Goal: Use online tool/utility: Utilize a website feature to perform a specific function

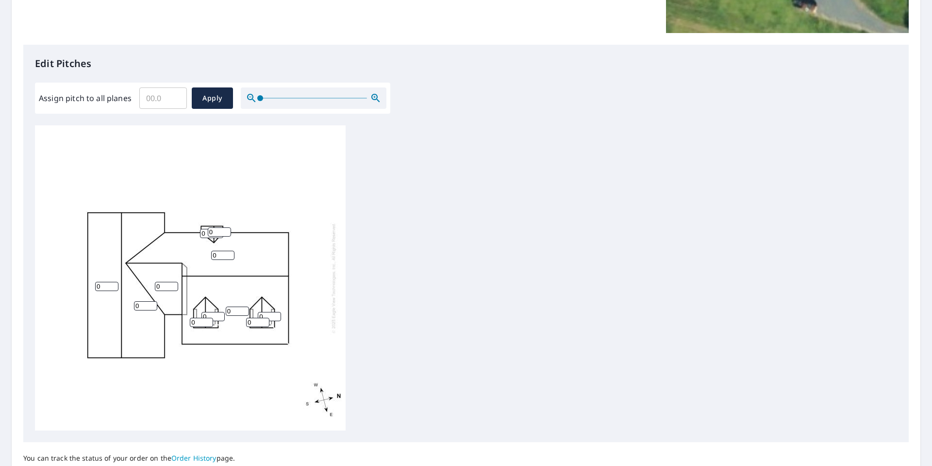
scroll to position [243, 0]
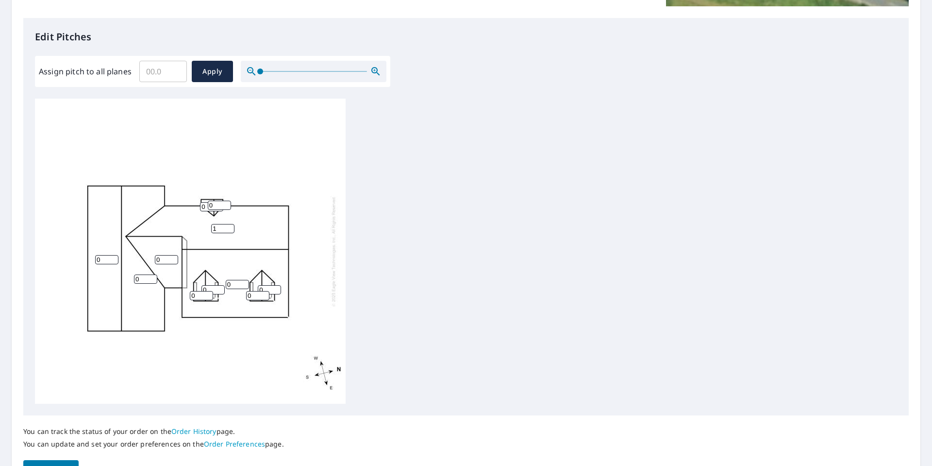
click at [230, 225] on input "1" at bounding box center [222, 228] width 23 height 9
click at [230, 225] on input "2" at bounding box center [222, 228] width 23 height 9
click at [230, 225] on input "3" at bounding box center [222, 228] width 23 height 9
click at [230, 225] on input "4" at bounding box center [222, 228] width 23 height 9
click at [230, 225] on input "5" at bounding box center [222, 228] width 23 height 9
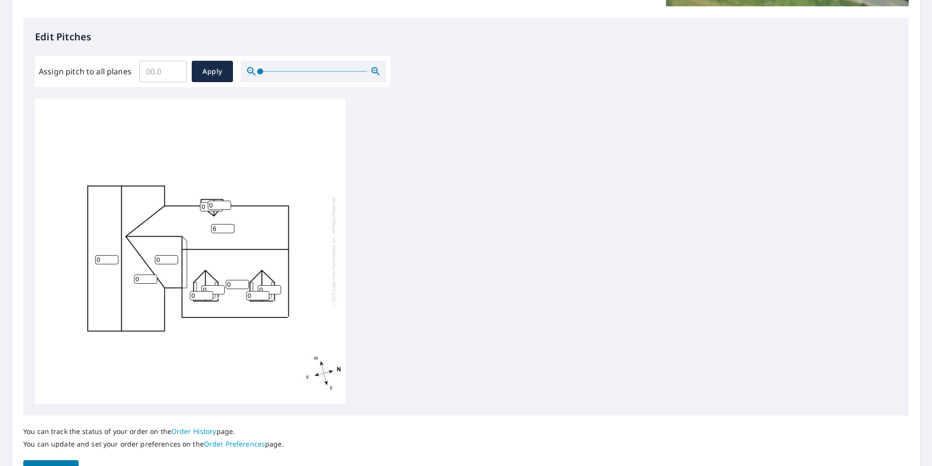
click at [230, 225] on input "6" at bounding box center [222, 228] width 23 height 9
click at [230, 225] on input "7" at bounding box center [222, 228] width 23 height 9
click at [230, 225] on input "8" at bounding box center [222, 228] width 23 height 9
click at [230, 225] on input "9" at bounding box center [222, 228] width 23 height 9
type input "10"
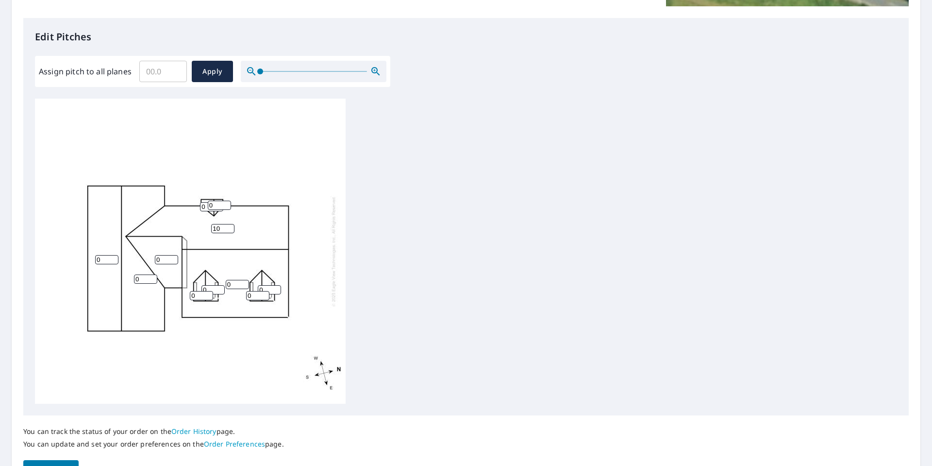
click at [230, 225] on input "10" at bounding box center [222, 228] width 23 height 9
click at [245, 282] on input "1" at bounding box center [237, 284] width 23 height 9
click at [245, 282] on input "2" at bounding box center [237, 284] width 23 height 9
click at [245, 282] on input "3" at bounding box center [237, 284] width 23 height 9
click at [245, 282] on input "4" at bounding box center [237, 284] width 23 height 9
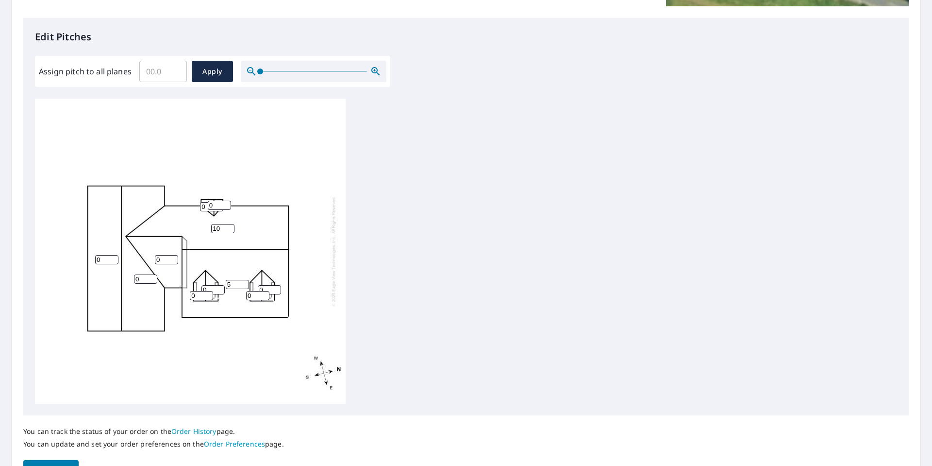
click at [245, 282] on input "5" at bounding box center [237, 284] width 23 height 9
click at [245, 282] on input "6" at bounding box center [237, 284] width 23 height 9
click at [245, 282] on input "7" at bounding box center [237, 284] width 23 height 9
click at [245, 282] on input "8" at bounding box center [237, 284] width 23 height 9
click at [245, 282] on input "9" at bounding box center [237, 284] width 23 height 9
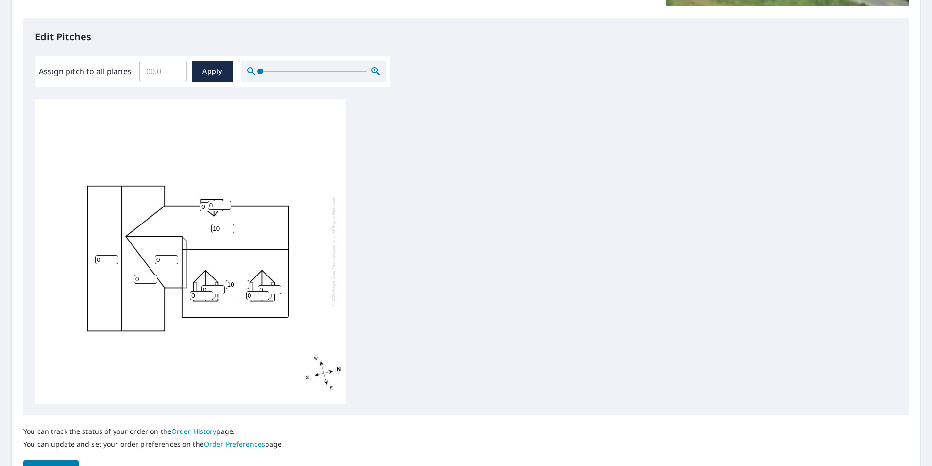
type input "10"
click at [245, 282] on input "10" at bounding box center [237, 284] width 23 height 9
click at [219, 289] on input "1" at bounding box center [213, 289] width 23 height 9
click at [219, 289] on input "2" at bounding box center [213, 289] width 23 height 9
click at [219, 289] on input "3" at bounding box center [213, 289] width 23 height 9
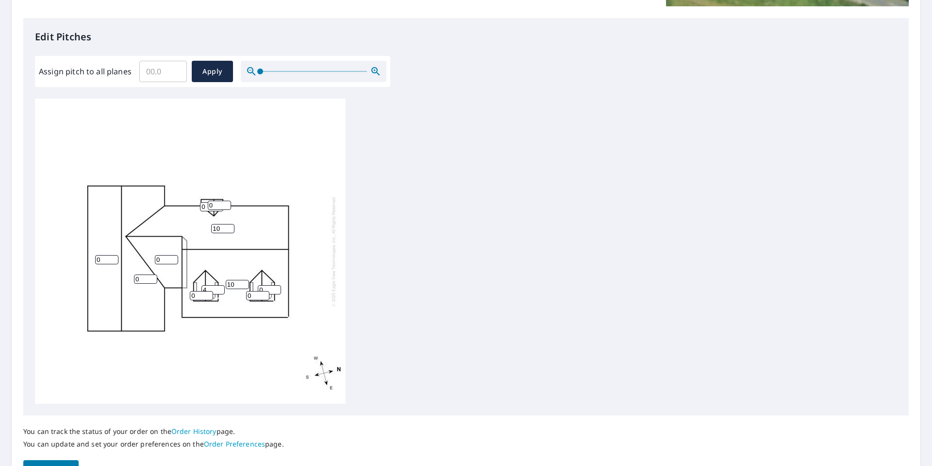
click at [219, 289] on input "4" at bounding box center [213, 289] width 23 height 9
click at [219, 289] on input "5" at bounding box center [213, 289] width 23 height 9
click at [219, 289] on input "6" at bounding box center [213, 289] width 23 height 9
click at [219, 289] on input "7" at bounding box center [213, 289] width 23 height 9
click at [219, 289] on input "8" at bounding box center [213, 289] width 23 height 9
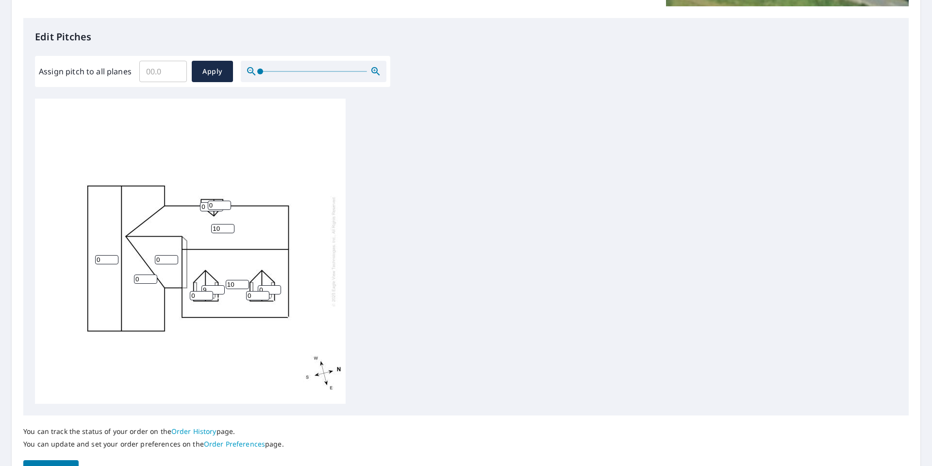
click at [219, 289] on input "9" at bounding box center [213, 289] width 23 height 9
type input "10"
click at [219, 289] on input "10" at bounding box center [213, 289] width 23 height 9
click at [209, 294] on input "1" at bounding box center [201, 295] width 23 height 9
click at [209, 294] on input "2" at bounding box center [201, 295] width 23 height 9
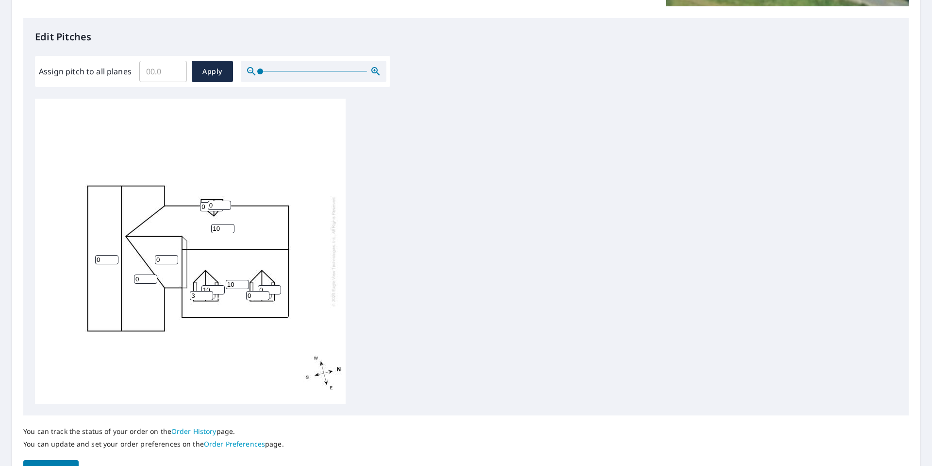
click at [209, 294] on input "3" at bounding box center [201, 295] width 23 height 9
click at [209, 294] on input "4" at bounding box center [201, 295] width 23 height 9
click at [209, 294] on input "5" at bounding box center [201, 295] width 23 height 9
click at [209, 294] on input "6" at bounding box center [201, 295] width 23 height 9
click at [209, 294] on input "7" at bounding box center [201, 295] width 23 height 9
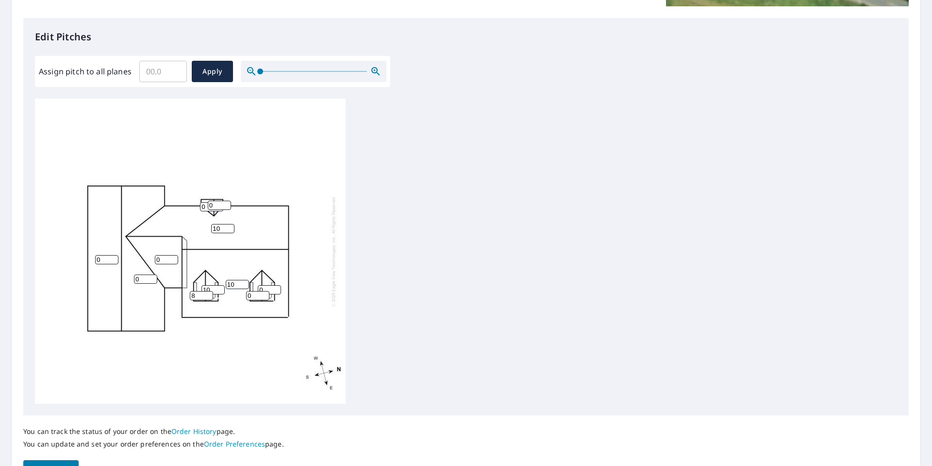
click at [209, 294] on input "8" at bounding box center [201, 295] width 23 height 9
click at [209, 294] on input "9" at bounding box center [201, 295] width 23 height 9
type input "10"
click at [209, 294] on input "10" at bounding box center [201, 295] width 23 height 9
click at [264, 295] on input "1" at bounding box center [257, 295] width 23 height 9
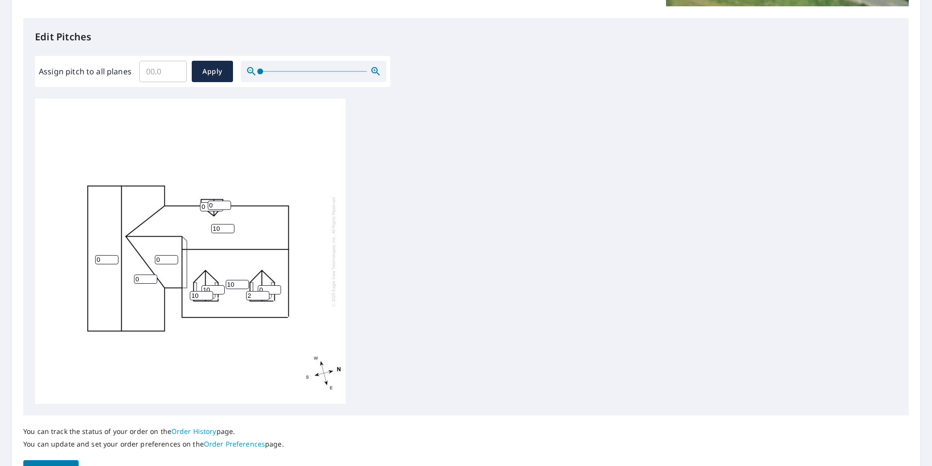
click at [264, 295] on input "2" at bounding box center [257, 295] width 23 height 9
click at [264, 295] on input "3" at bounding box center [257, 295] width 23 height 9
click at [264, 295] on input "4" at bounding box center [257, 295] width 23 height 9
click at [264, 295] on input "5" at bounding box center [257, 295] width 23 height 9
click at [264, 295] on input "6" at bounding box center [257, 295] width 23 height 9
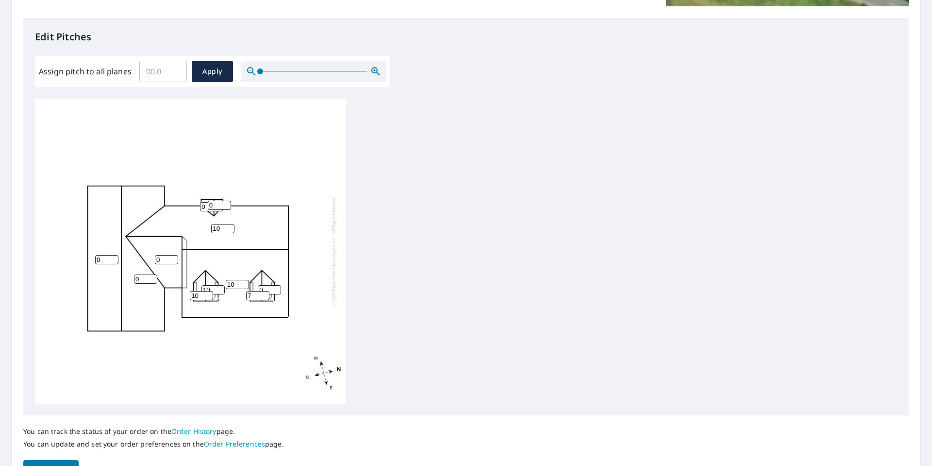
click at [264, 295] on input "7" at bounding box center [257, 295] width 23 height 9
click at [264, 295] on input "8" at bounding box center [257, 295] width 23 height 9
click at [264, 295] on input "9" at bounding box center [257, 295] width 23 height 9
type input "10"
click at [264, 295] on input "10" at bounding box center [257, 295] width 23 height 9
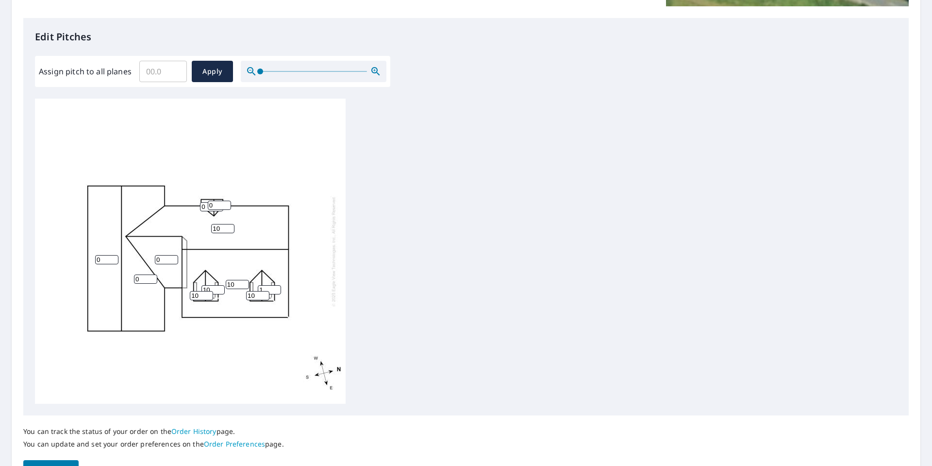
click at [275, 286] on input "1" at bounding box center [269, 289] width 23 height 9
click at [275, 286] on input "2" at bounding box center [269, 289] width 23 height 9
click at [275, 286] on input "3" at bounding box center [269, 289] width 23 height 9
click at [275, 286] on input "4" at bounding box center [269, 289] width 23 height 9
click at [275, 286] on input "5" at bounding box center [269, 289] width 23 height 9
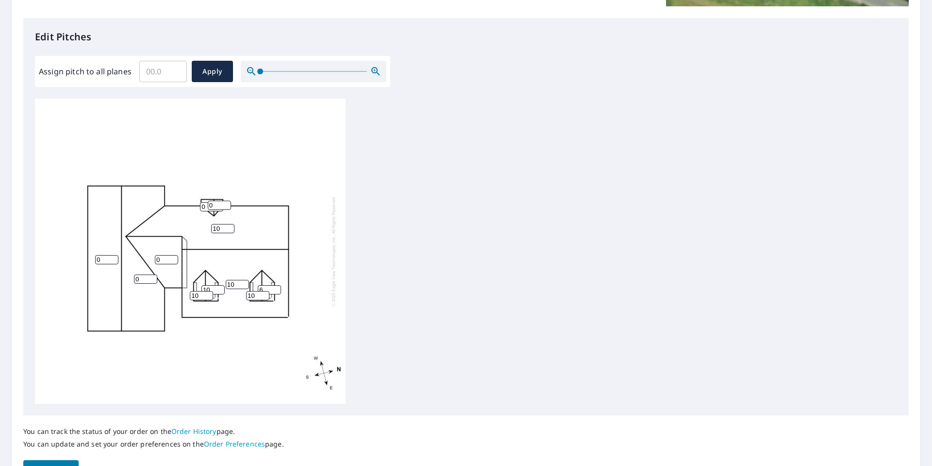
click at [275, 286] on input "6" at bounding box center [269, 289] width 23 height 9
click at [275, 286] on input "7" at bounding box center [269, 289] width 23 height 9
click at [275, 286] on input "8" at bounding box center [269, 289] width 23 height 9
click at [275, 286] on input "9" at bounding box center [269, 289] width 23 height 9
type input "10"
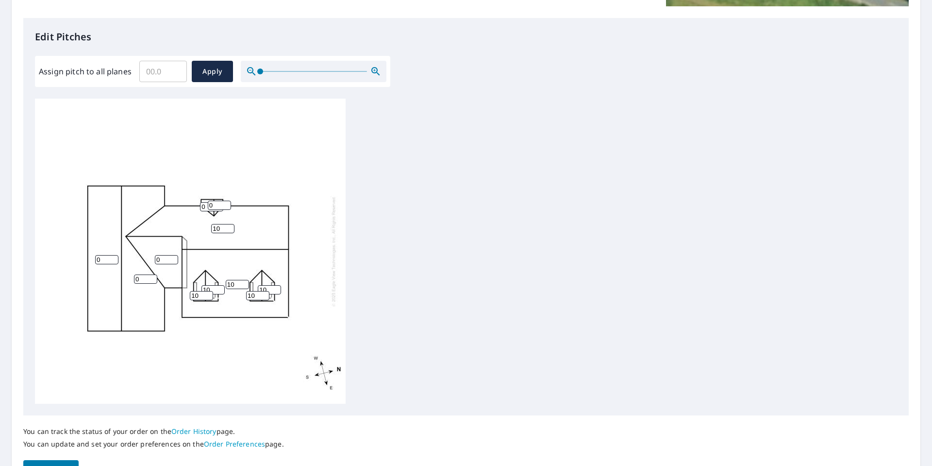
click at [275, 286] on input "10" at bounding box center [269, 289] width 23 height 9
click at [173, 257] on input "1" at bounding box center [166, 259] width 23 height 9
click at [173, 257] on input "2" at bounding box center [166, 259] width 23 height 9
click at [173, 257] on input "3" at bounding box center [166, 259] width 23 height 9
click at [173, 257] on input "4" at bounding box center [166, 259] width 23 height 9
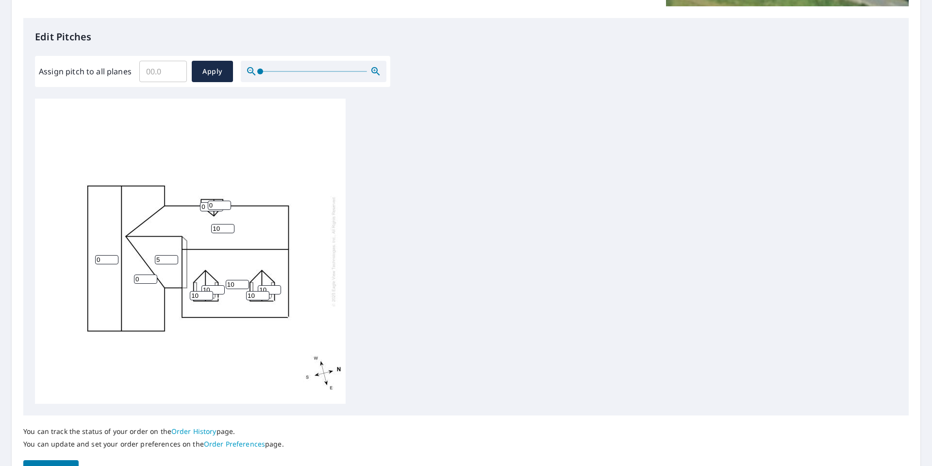
click at [173, 257] on input "5" at bounding box center [166, 259] width 23 height 9
click at [173, 257] on input "6" at bounding box center [166, 259] width 23 height 9
click at [173, 257] on input "7" at bounding box center [166, 259] width 23 height 9
click at [173, 257] on input "8" at bounding box center [166, 259] width 23 height 9
click at [173, 257] on input "9" at bounding box center [166, 259] width 23 height 9
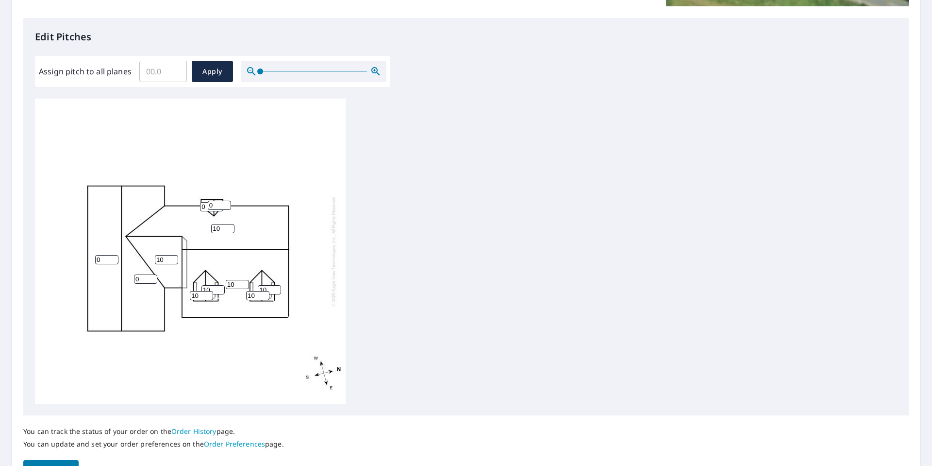
type input "10"
click at [173, 257] on input "10" at bounding box center [166, 259] width 23 height 9
click at [154, 278] on input "1" at bounding box center [145, 278] width 23 height 9
click at [154, 278] on input "2" at bounding box center [145, 278] width 23 height 9
click at [154, 278] on input "3" at bounding box center [145, 278] width 23 height 9
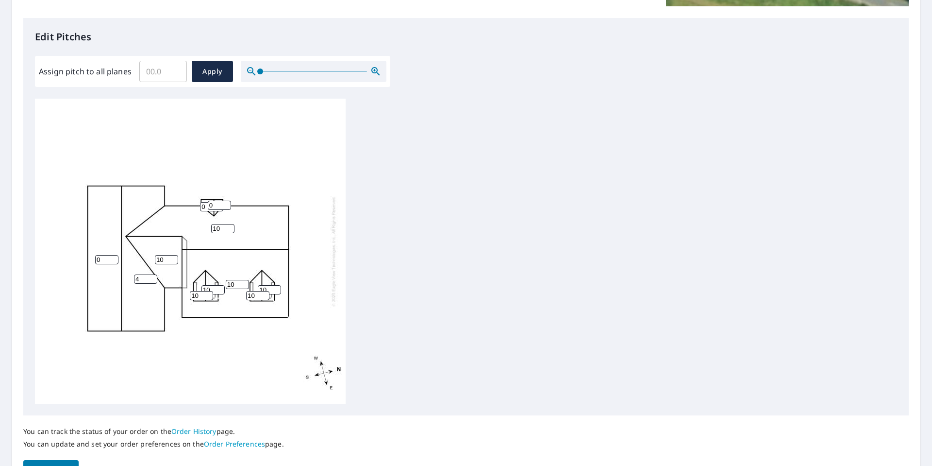
click at [154, 278] on input "4" at bounding box center [145, 278] width 23 height 9
click at [154, 278] on input "5" at bounding box center [145, 278] width 23 height 9
click at [154, 278] on input "6" at bounding box center [145, 278] width 23 height 9
click at [154, 278] on input "7" at bounding box center [145, 278] width 23 height 9
click at [154, 278] on input "8" at bounding box center [145, 278] width 23 height 9
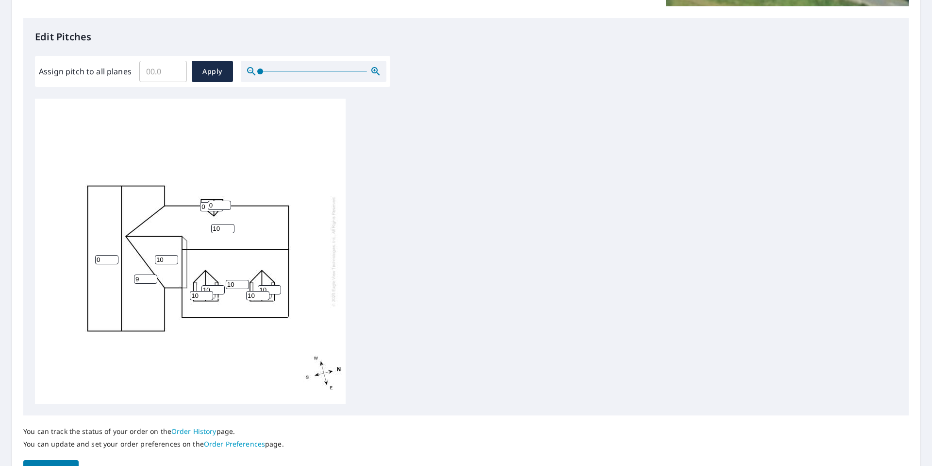
click at [154, 278] on input "9" at bounding box center [145, 278] width 23 height 9
type input "10"
click at [154, 278] on input "10" at bounding box center [145, 278] width 23 height 9
click at [112, 257] on input "1" at bounding box center [106, 259] width 23 height 9
click at [112, 257] on input "2" at bounding box center [106, 259] width 23 height 9
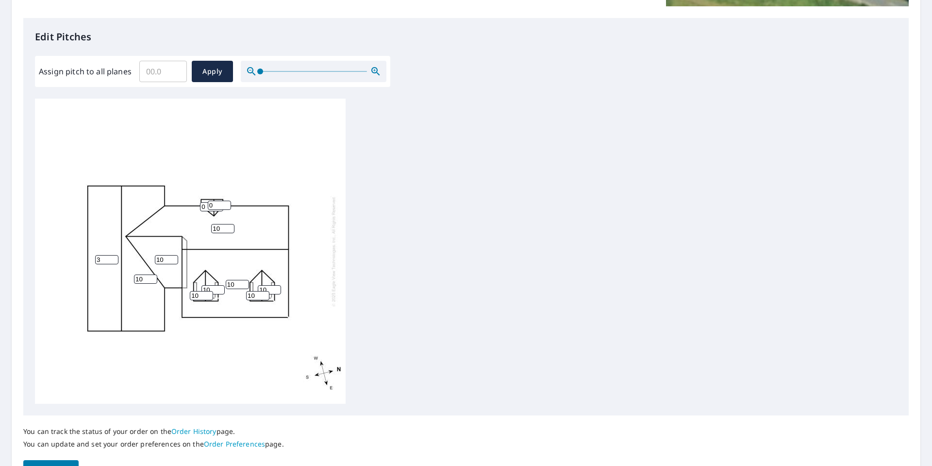
click at [112, 257] on input "3" at bounding box center [106, 259] width 23 height 9
click at [112, 257] on input "4" at bounding box center [106, 259] width 23 height 9
click at [112, 257] on input "5" at bounding box center [106, 259] width 23 height 9
click at [112, 257] on input "6" at bounding box center [106, 259] width 23 height 9
click at [112, 257] on input "7" at bounding box center [106, 259] width 23 height 9
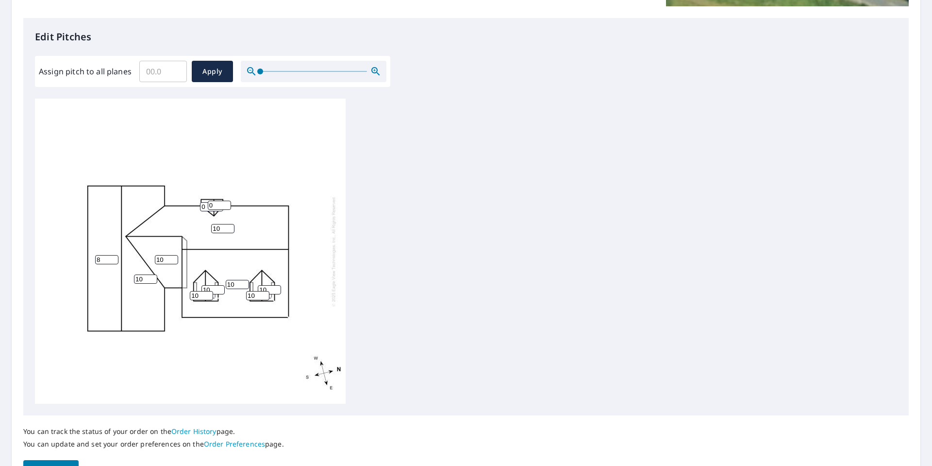
click at [112, 257] on input "8" at bounding box center [106, 259] width 23 height 9
click at [112, 257] on input "9" at bounding box center [106, 259] width 23 height 9
click at [112, 257] on input "10" at bounding box center [106, 259] width 23 height 9
click at [113, 259] on input "11" at bounding box center [106, 259] width 23 height 9
click at [113, 259] on input "12" at bounding box center [106, 259] width 23 height 9
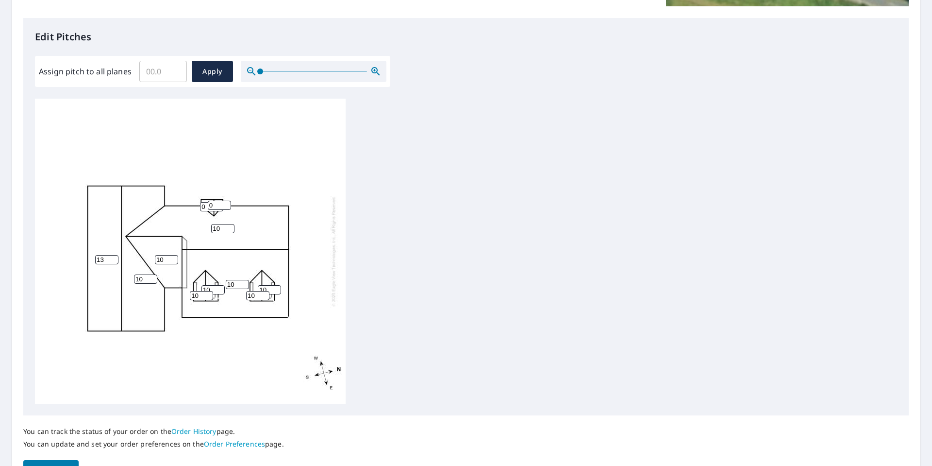
click at [113, 259] on input "13" at bounding box center [106, 259] width 23 height 9
click at [112, 261] on input "12" at bounding box center [106, 259] width 23 height 9
click at [112, 261] on input "11" at bounding box center [106, 259] width 23 height 9
type input "10"
click at [112, 261] on input "10" at bounding box center [106, 259] width 23 height 9
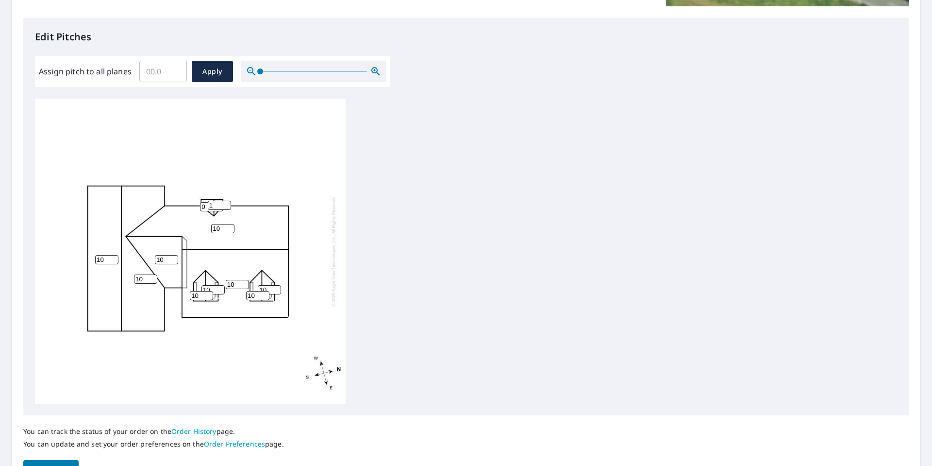
click at [228, 203] on input "1" at bounding box center [219, 205] width 23 height 9
click at [228, 203] on input "2" at bounding box center [219, 205] width 23 height 9
click at [228, 203] on input "3" at bounding box center [219, 205] width 23 height 9
click at [228, 203] on input "4" at bounding box center [219, 205] width 23 height 9
click at [228, 203] on input "5" at bounding box center [219, 205] width 23 height 9
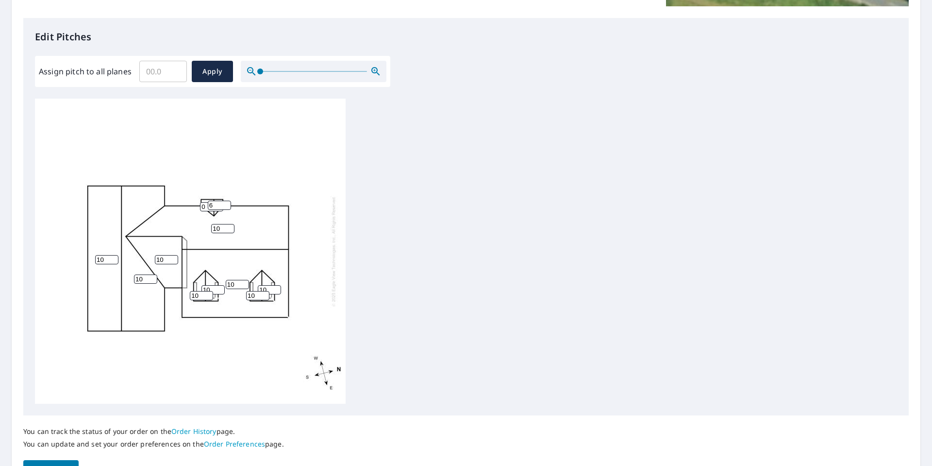
click at [228, 203] on input "6" at bounding box center [219, 205] width 23 height 9
click at [228, 203] on input "7" at bounding box center [219, 205] width 23 height 9
click at [228, 203] on input "8" at bounding box center [219, 205] width 23 height 9
click at [228, 203] on input "9" at bounding box center [219, 205] width 23 height 9
click at [228, 203] on input "10" at bounding box center [219, 205] width 23 height 9
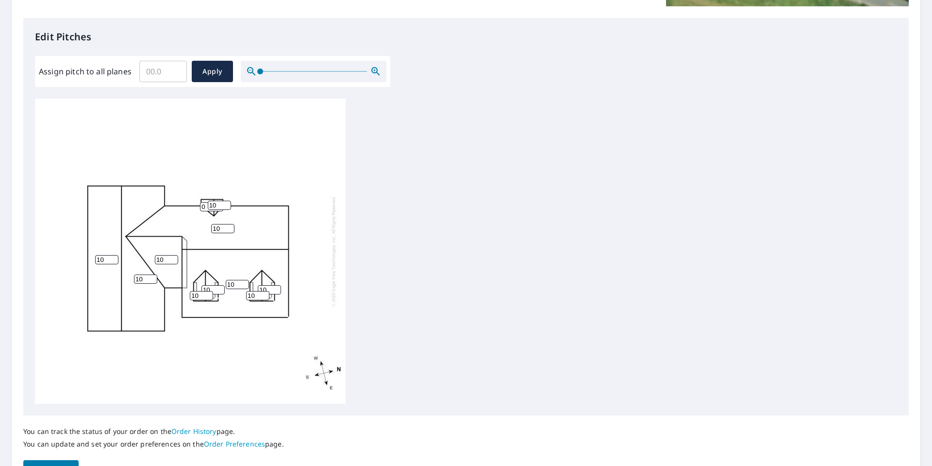
click at [205, 210] on input "0" at bounding box center [211, 206] width 23 height 9
click at [227, 203] on input "11" at bounding box center [219, 205] width 23 height 9
click at [225, 206] on input "10" at bounding box center [219, 205] width 23 height 9
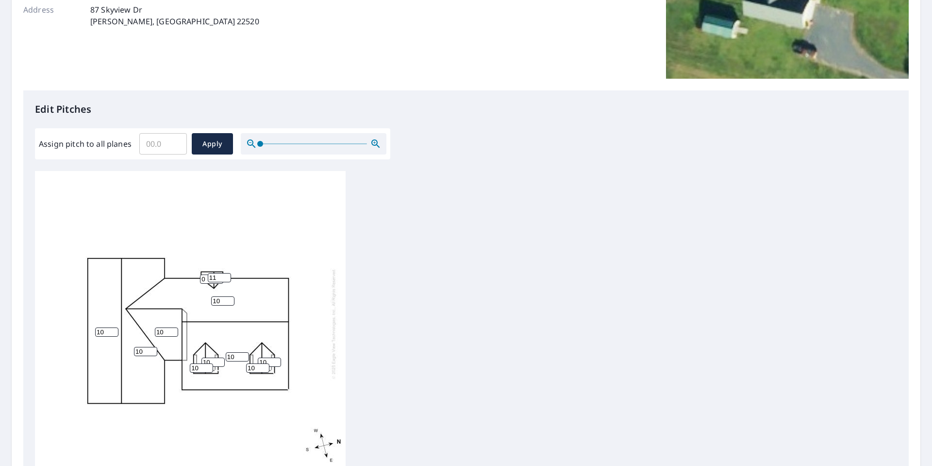
scroll to position [194, 0]
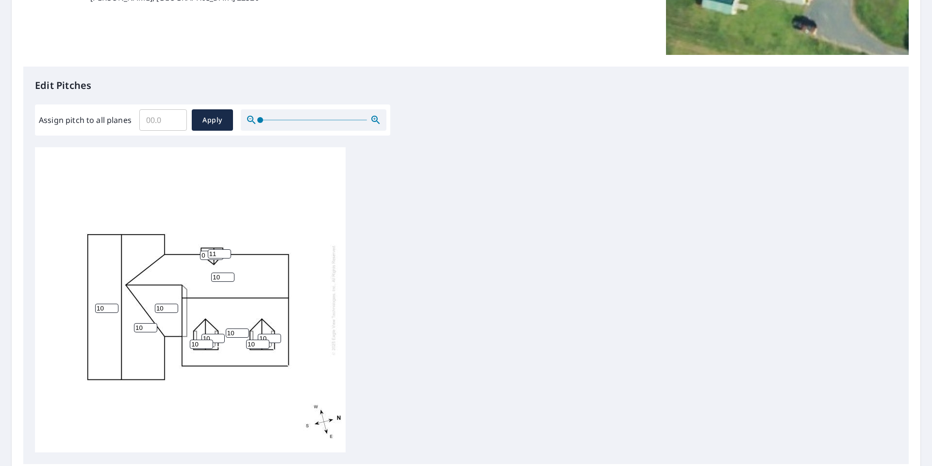
type input "11"
click at [163, 121] on input "Assign pitch to all planes" at bounding box center [163, 119] width 48 height 27
type input "10"
click at [207, 118] on span "Apply" at bounding box center [213, 120] width 26 height 12
type input "10"
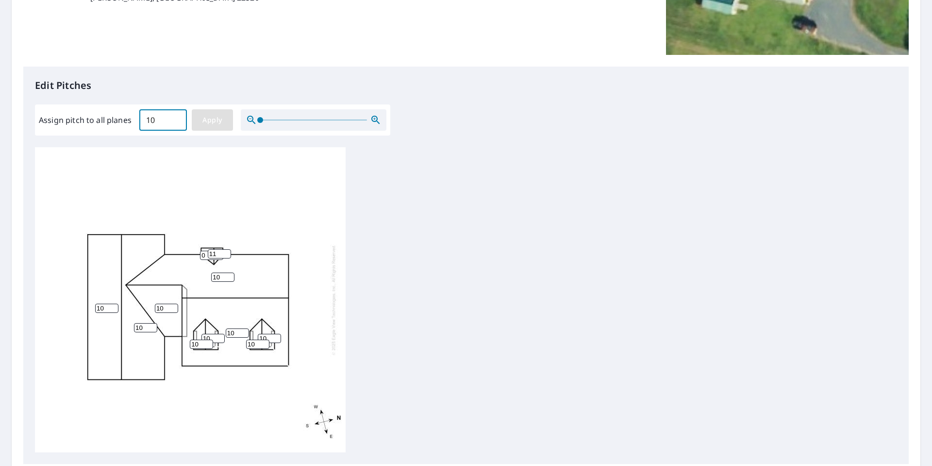
type input "10"
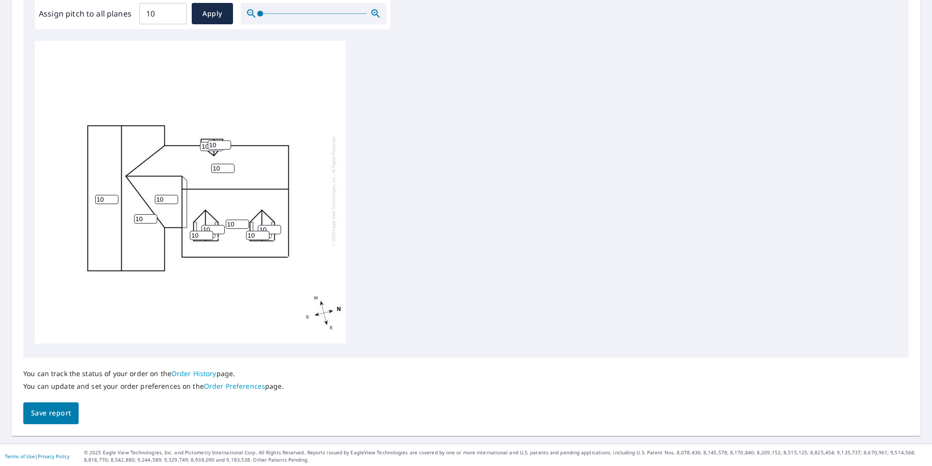
scroll to position [303, 0]
click at [47, 411] on span "Save report" at bounding box center [51, 411] width 40 height 12
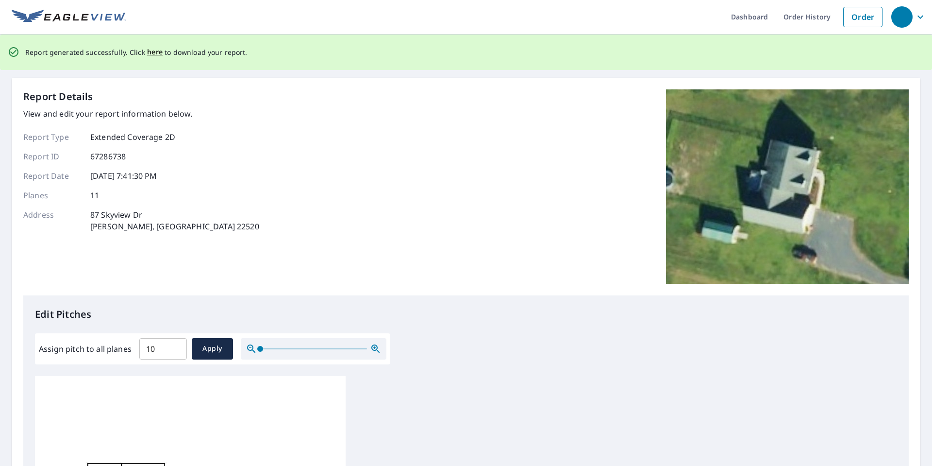
scroll to position [0, 0]
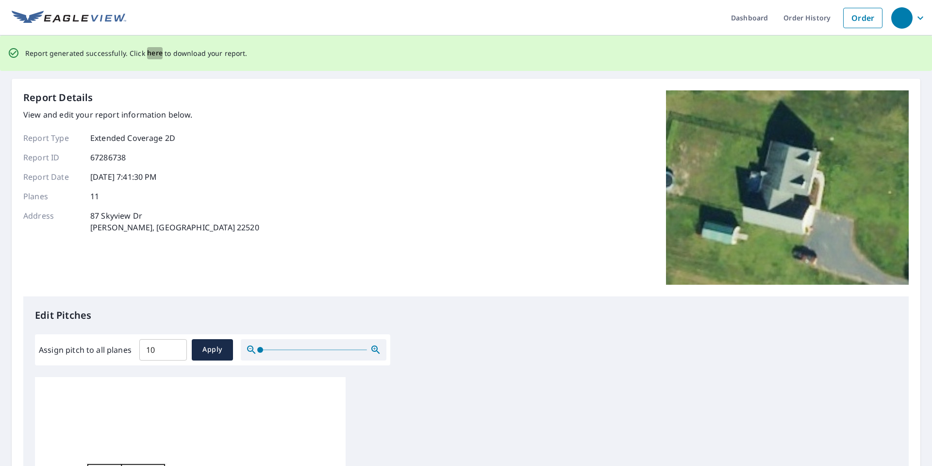
click at [151, 51] on span "here" at bounding box center [155, 53] width 16 height 12
